Goal: Information Seeking & Learning: Compare options

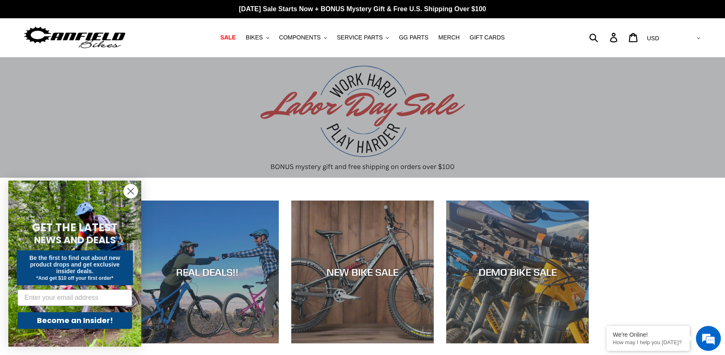
click at [131, 191] on icon "Close dialog" at bounding box center [131, 192] width 6 height 6
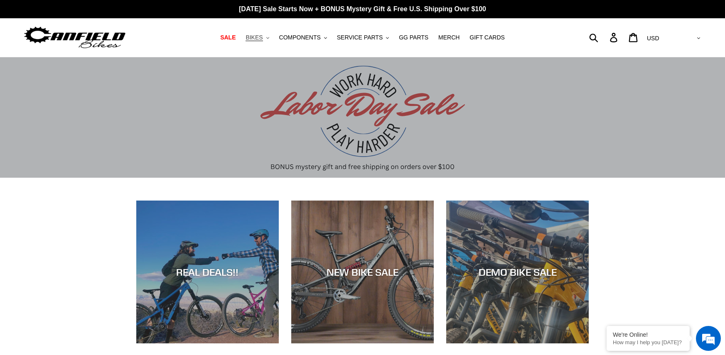
click at [272, 41] on button "BIKES .cls-1{fill:#231f20}" at bounding box center [257, 37] width 32 height 11
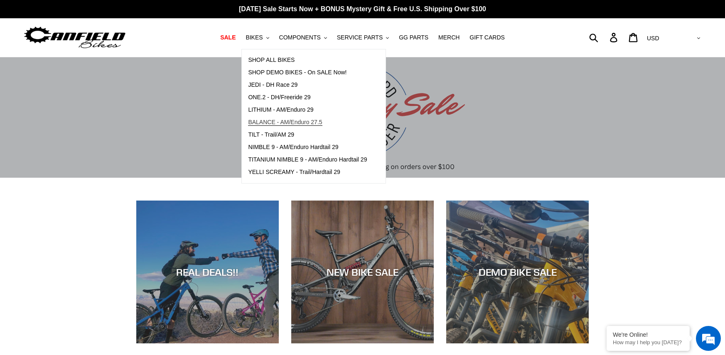
click at [298, 122] on span "BALANCE - AM/Enduro 27.5" at bounding box center [285, 122] width 74 height 7
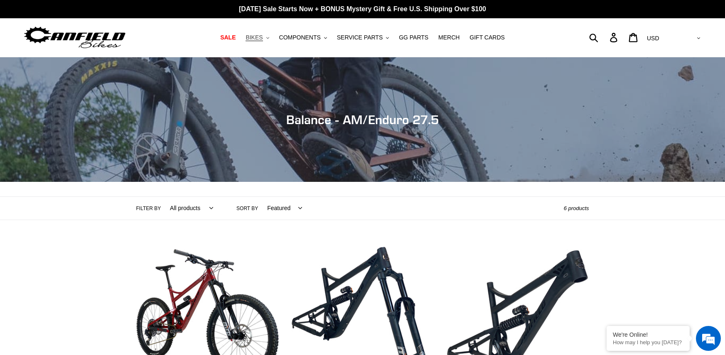
click at [271, 37] on button "BIKES .cls-1{fill:#231f20}" at bounding box center [257, 37] width 32 height 11
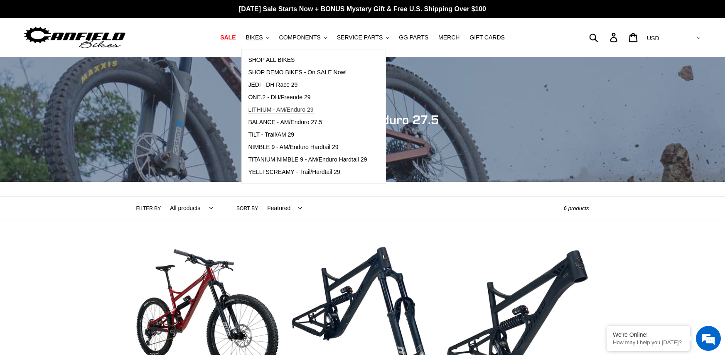
click at [285, 113] on span "LITHIUM - AM/Enduro 29" at bounding box center [280, 109] width 65 height 7
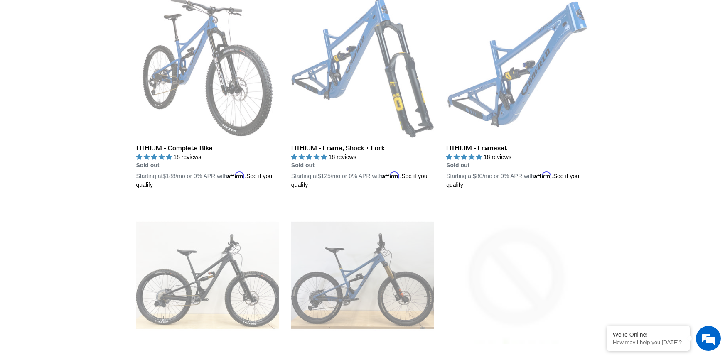
scroll to position [227, 0]
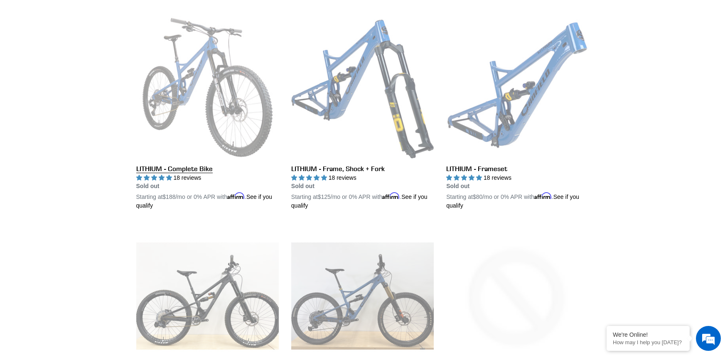
click at [180, 164] on link "LITHIUM - Complete Bike" at bounding box center [207, 113] width 142 height 194
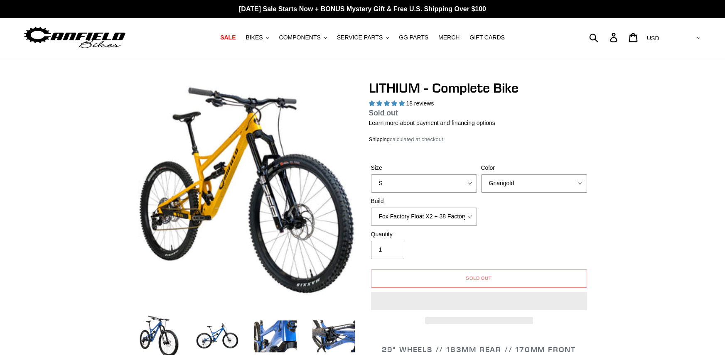
select select "highest-rating"
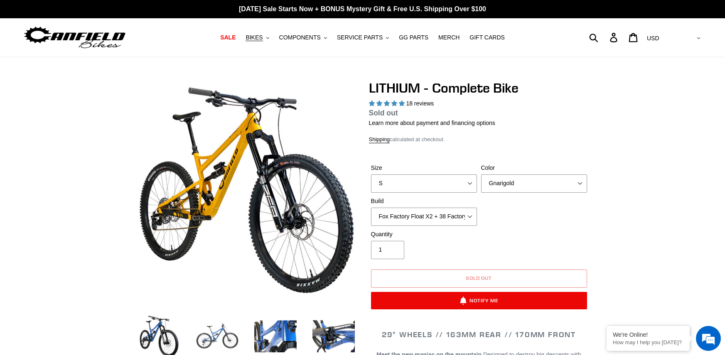
click at [212, 339] on img at bounding box center [217, 337] width 46 height 46
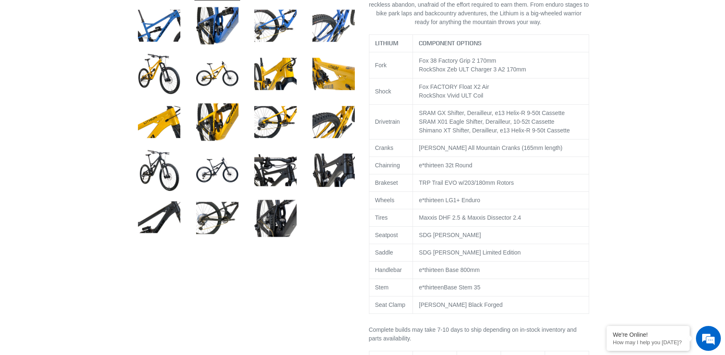
scroll to position [374, 0]
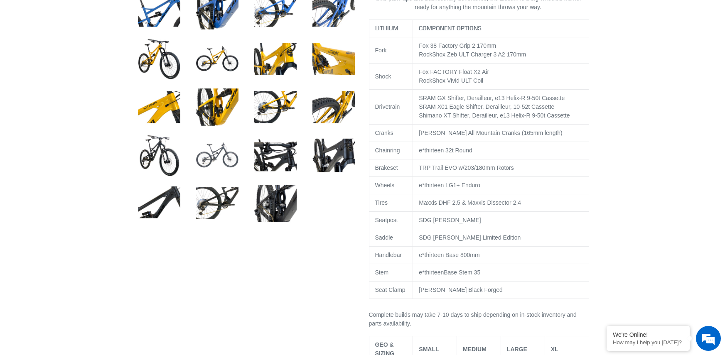
click at [222, 166] on img at bounding box center [217, 155] width 46 height 46
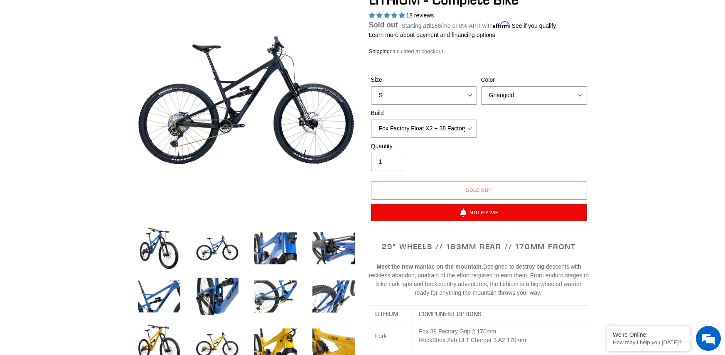
scroll to position [83, 0]
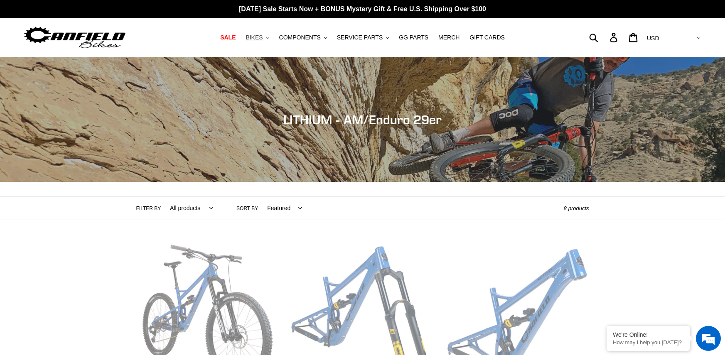
click at [272, 36] on button "BIKES .cls-1{fill:#231f20}" at bounding box center [257, 37] width 32 height 11
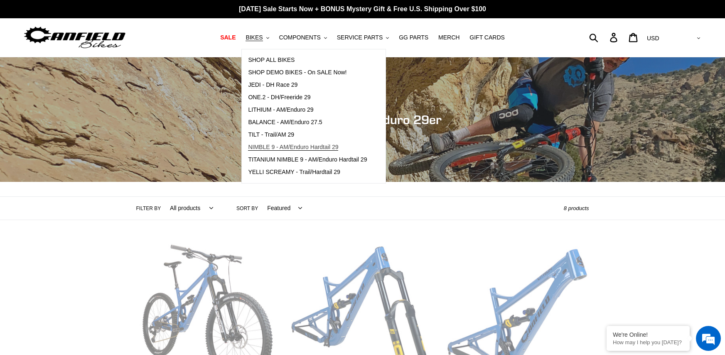
click at [291, 148] on span "NIMBLE 9 - AM/Enduro Hardtail 29" at bounding box center [293, 147] width 90 height 7
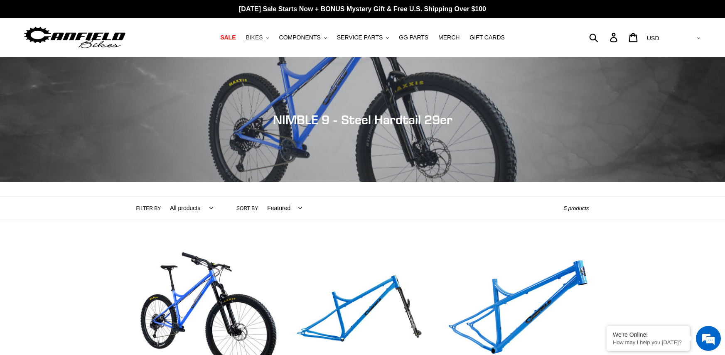
click at [262, 39] on span "BIKES" at bounding box center [253, 37] width 17 height 7
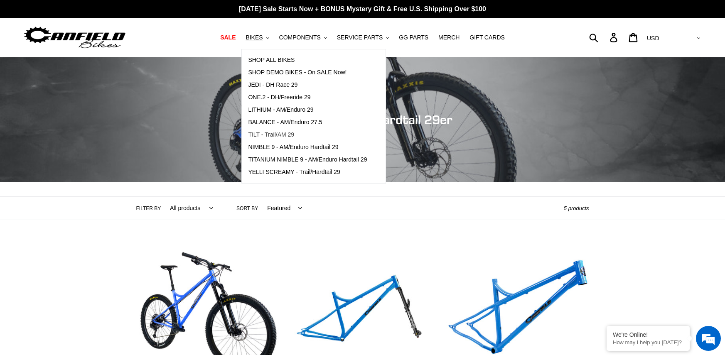
click at [282, 138] on span "TILT - Trail/AM 29" at bounding box center [271, 134] width 46 height 7
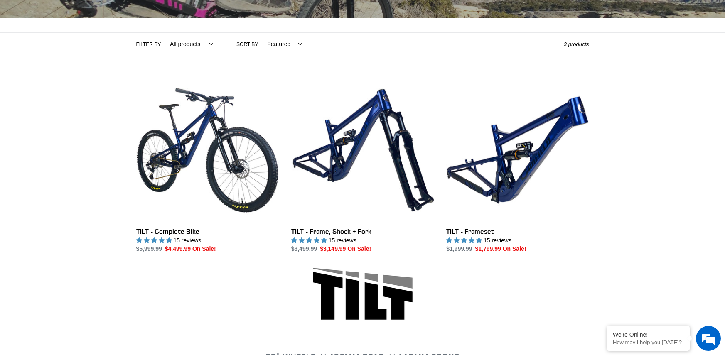
scroll to position [166, 0]
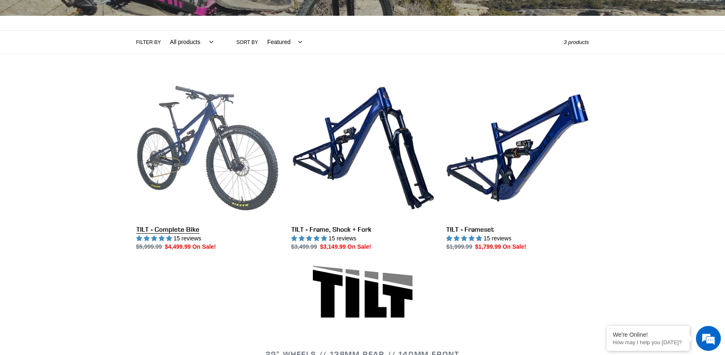
click at [214, 169] on link "TILT - Complete Bike" at bounding box center [207, 164] width 142 height 175
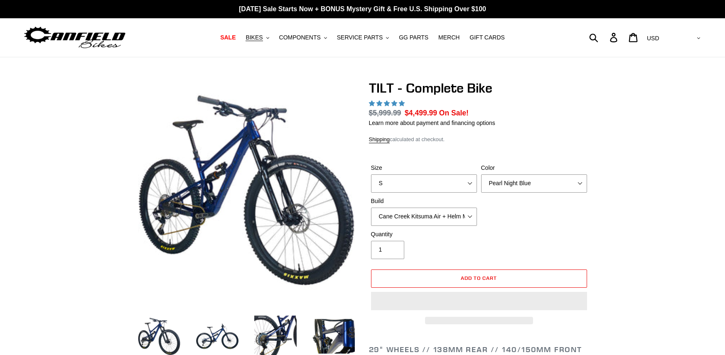
select select "highest-rating"
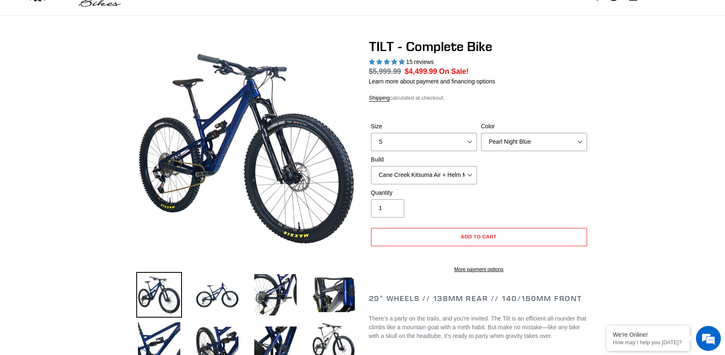
scroll to position [83, 0]
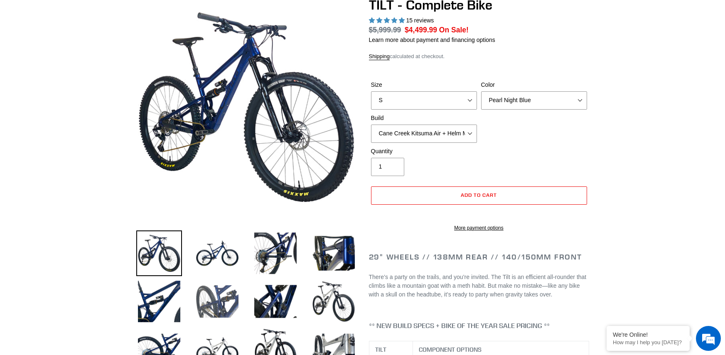
click at [219, 292] on img at bounding box center [217, 302] width 46 height 46
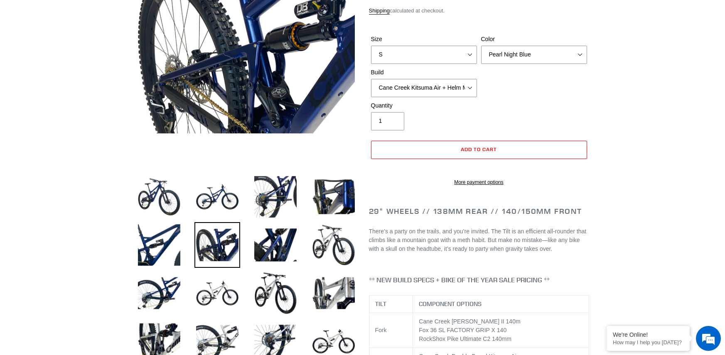
scroll to position [125, 0]
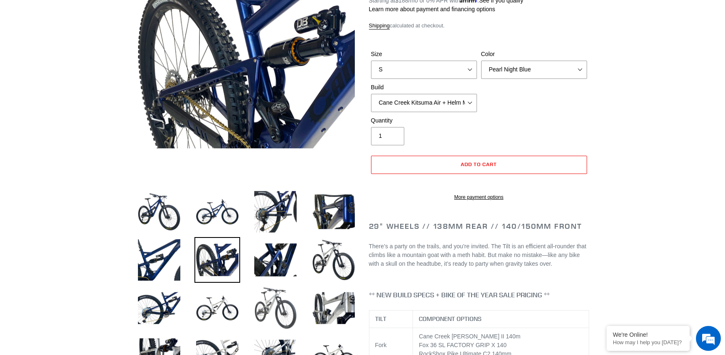
click at [267, 309] on img at bounding box center [276, 308] width 46 height 46
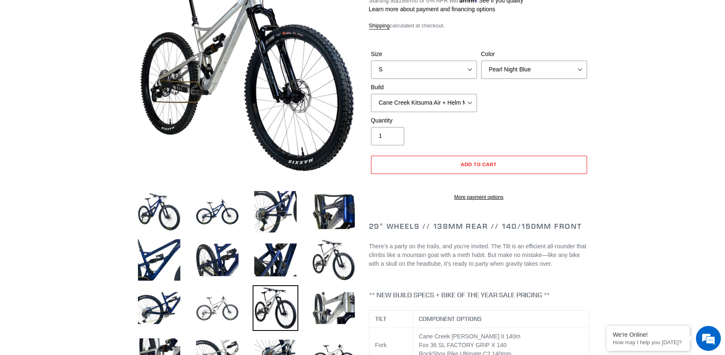
click at [206, 307] on img at bounding box center [217, 308] width 46 height 46
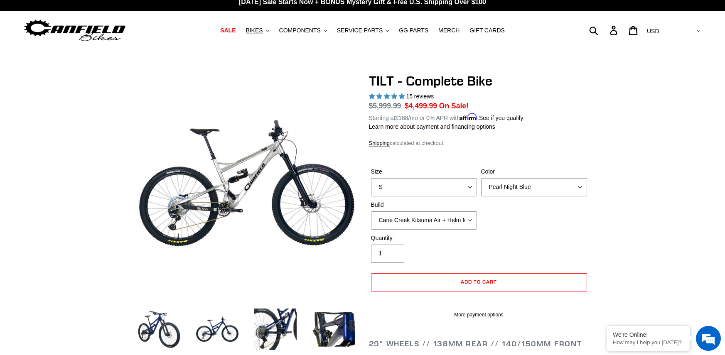
scroll to position [0, 0]
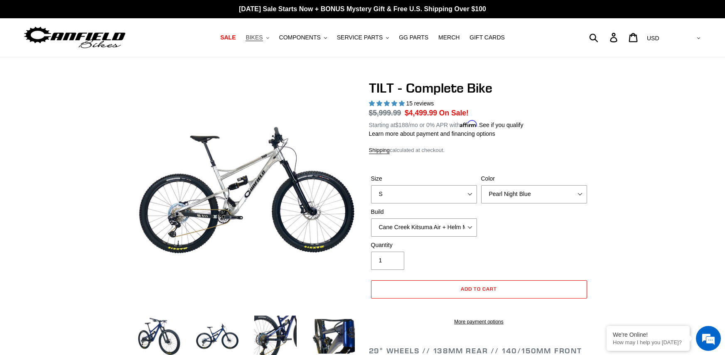
click at [269, 39] on icon ".cls-1{fill:#231f20}" at bounding box center [267, 38] width 3 height 3
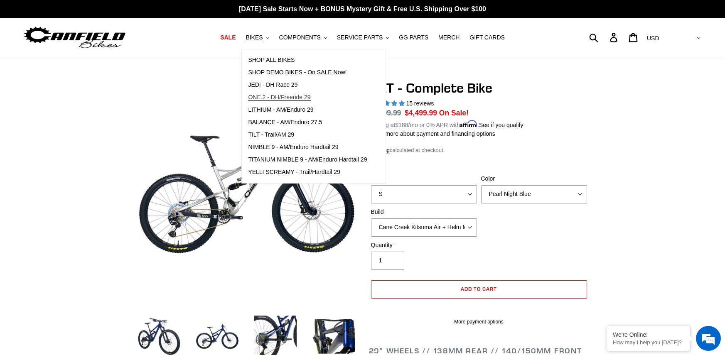
click at [295, 93] on link "ONE.2 - DH/Freeride 29" at bounding box center [307, 97] width 131 height 12
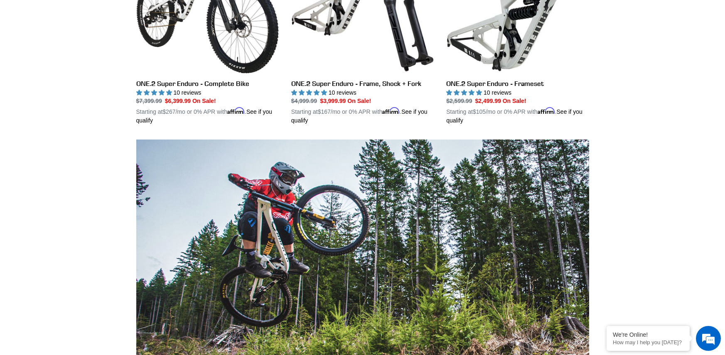
scroll to position [540, 0]
